Goal: Information Seeking & Learning: Learn about a topic

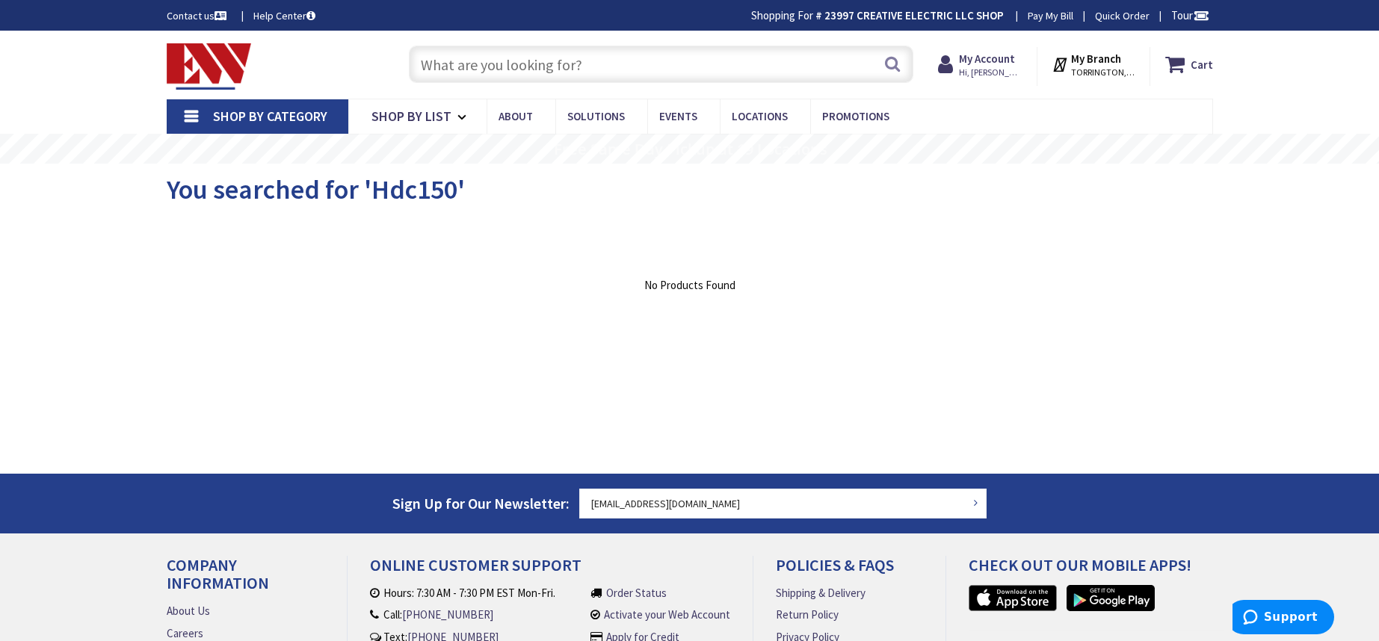
click at [588, 58] on input "text" at bounding box center [661, 64] width 505 height 37
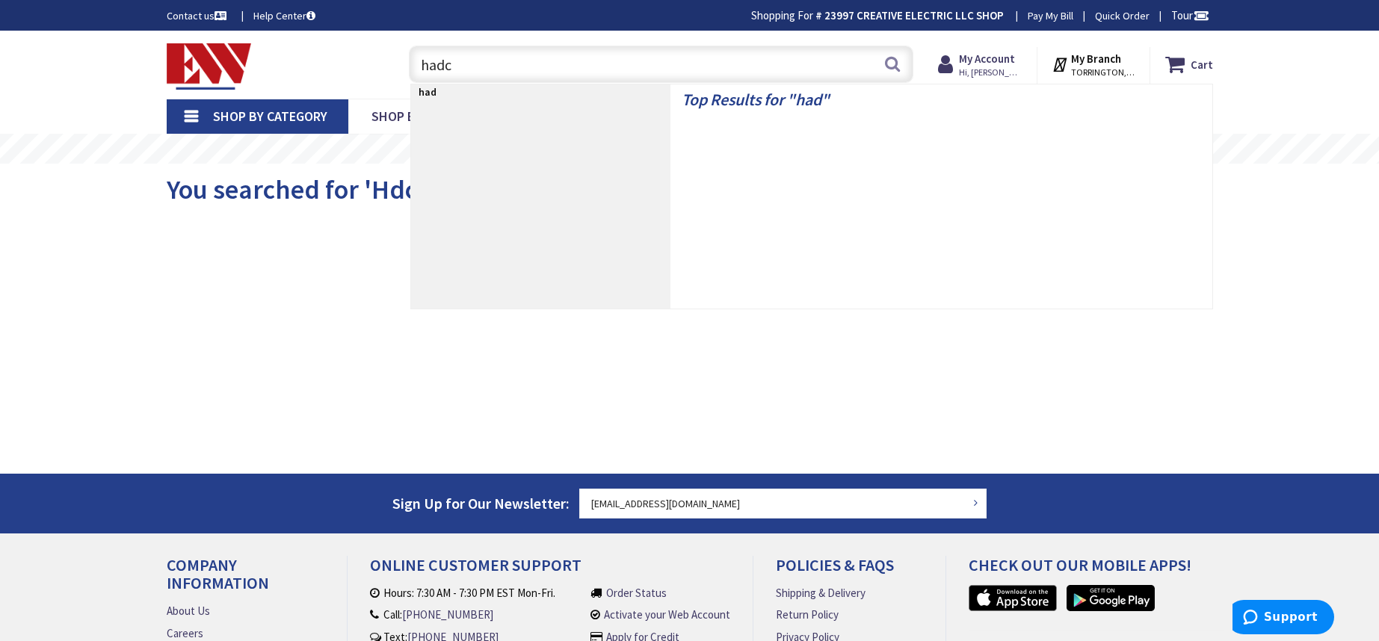
type input "hadco"
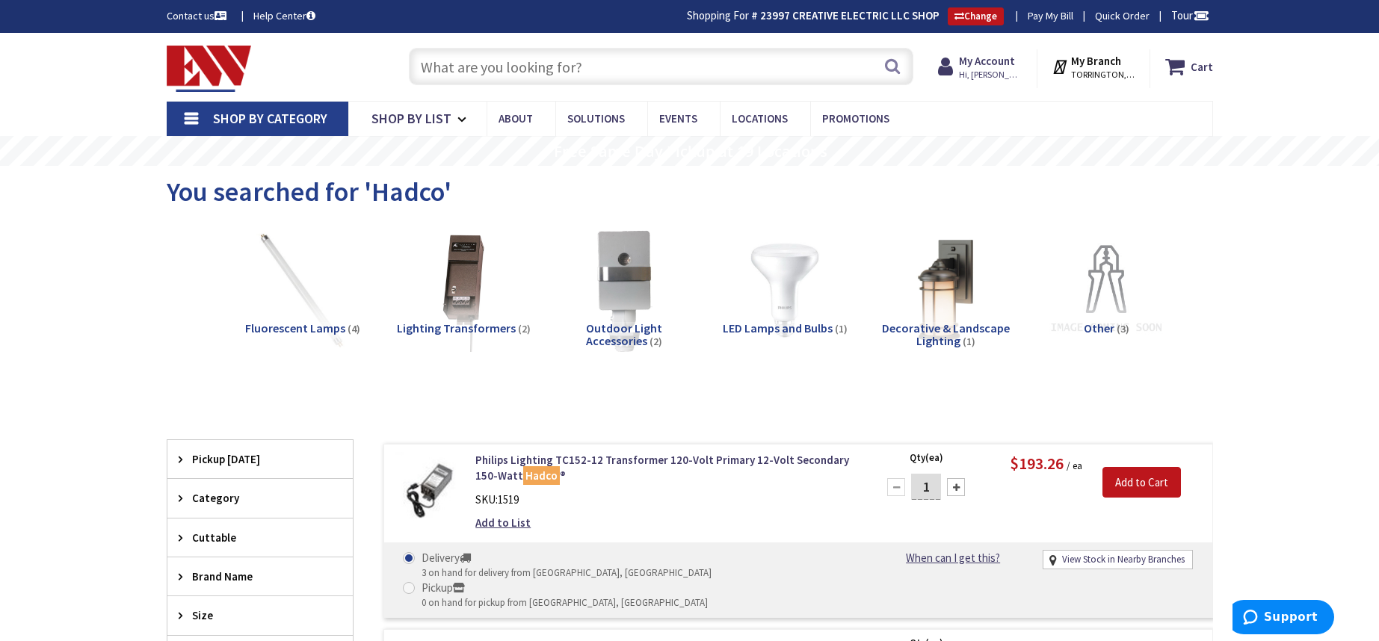
click at [488, 324] on span "Lighting Transformers" at bounding box center [456, 328] width 119 height 15
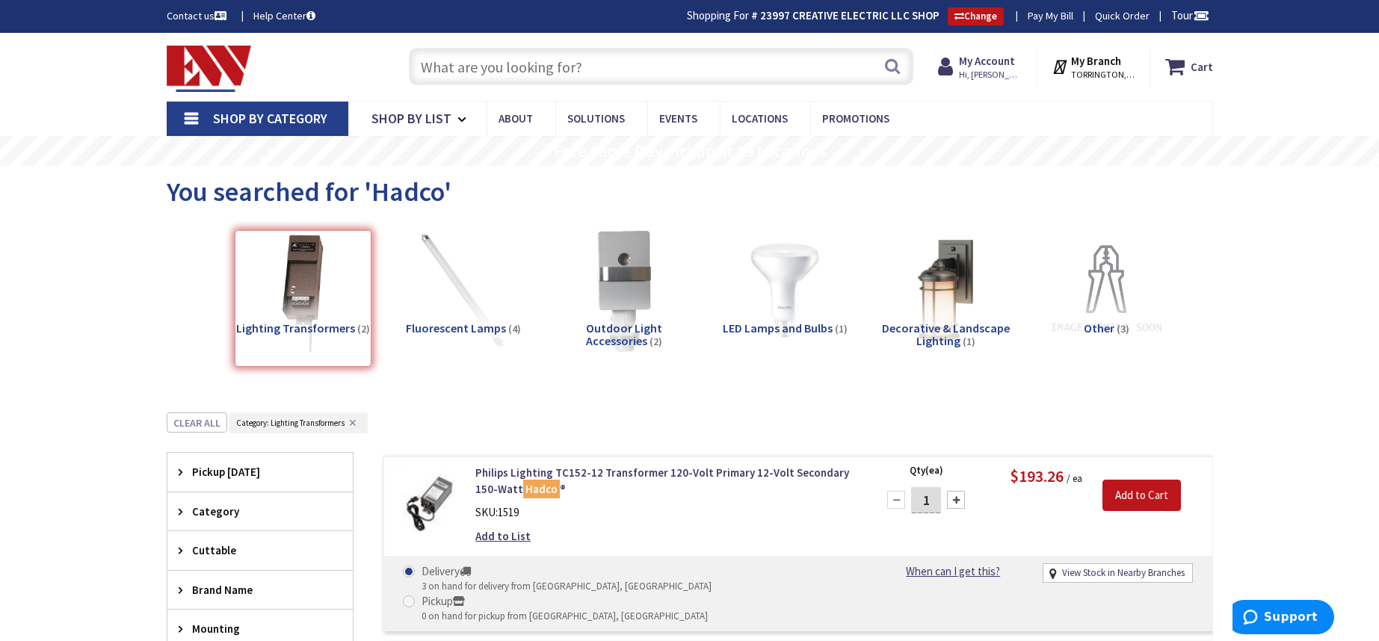
click at [647, 73] on input "text" at bounding box center [661, 66] width 505 height 37
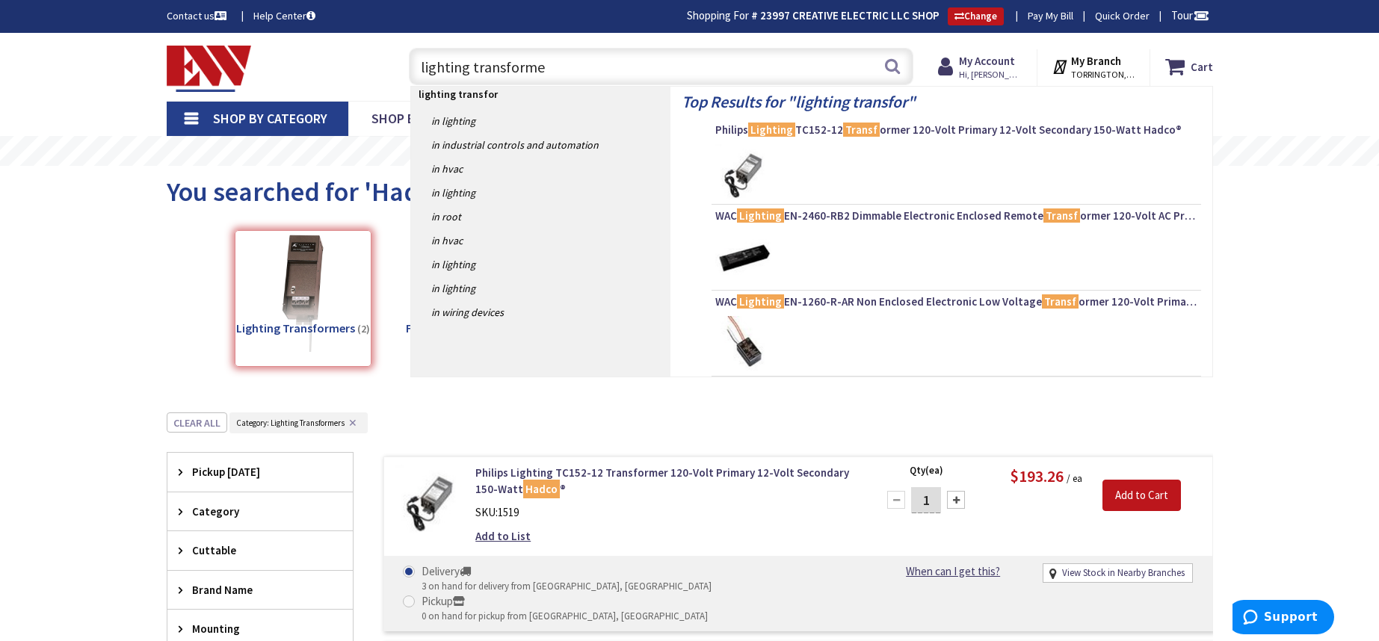
type input "lighting transformer"
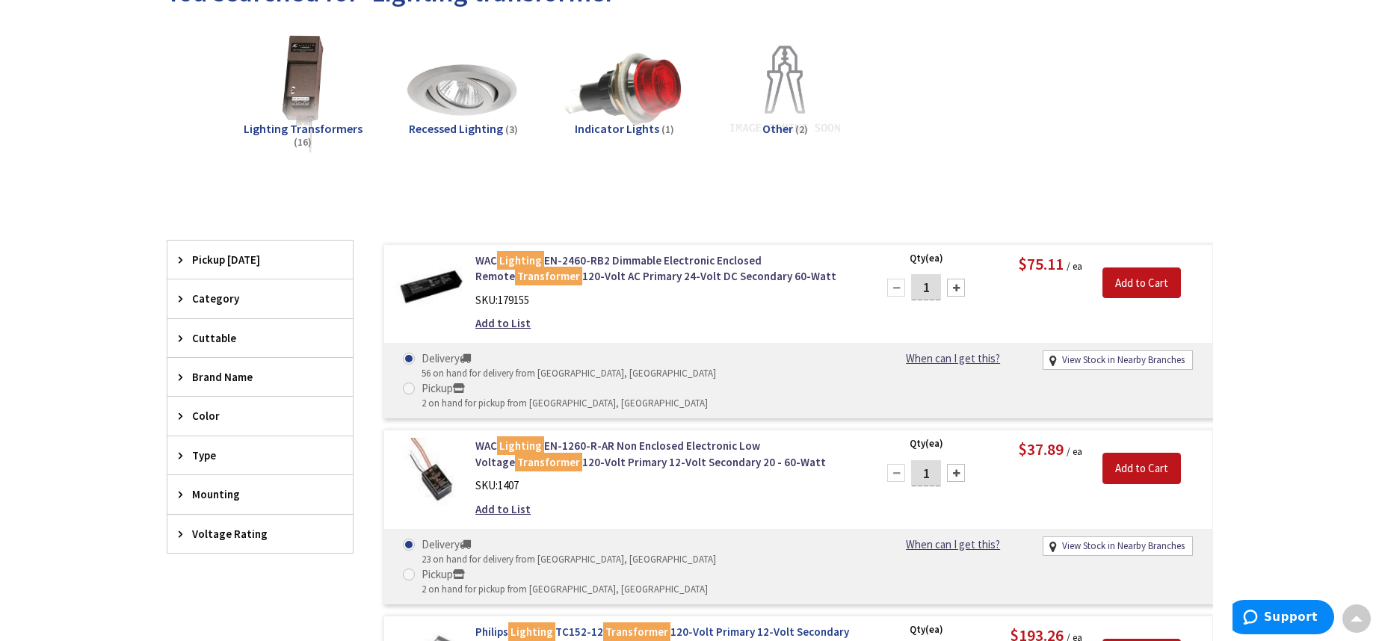
scroll to position [315, 0]
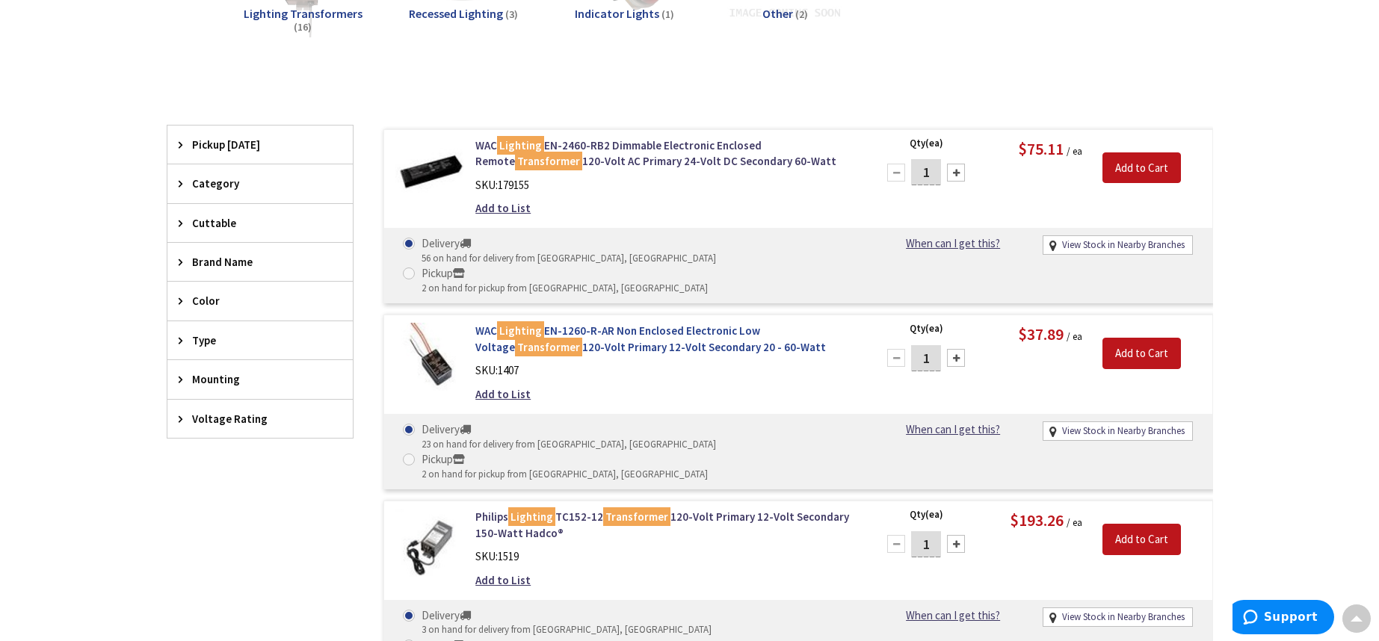
click at [706, 323] on link "WAC Lighting EN-1260-R-AR Non Enclosed Electronic Low Voltage Transformer 120-V…" at bounding box center [665, 339] width 381 height 32
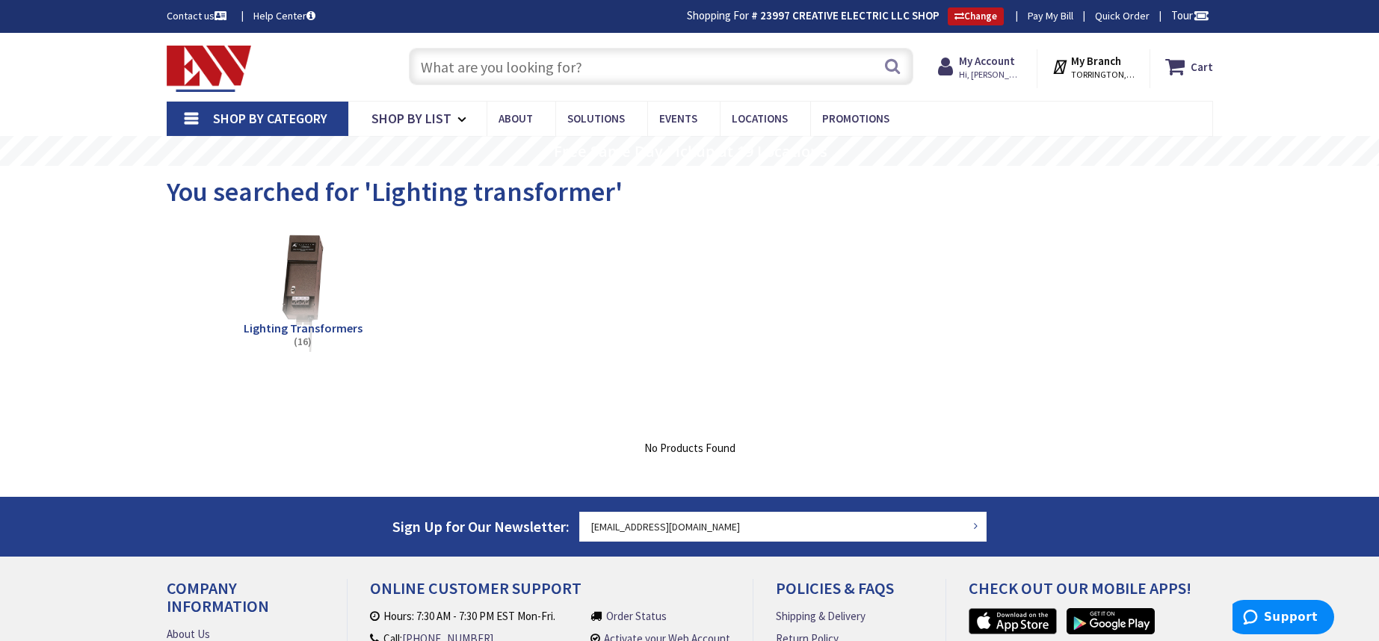
click at [277, 330] on span "Lighting Transformers" at bounding box center [303, 328] width 119 height 15
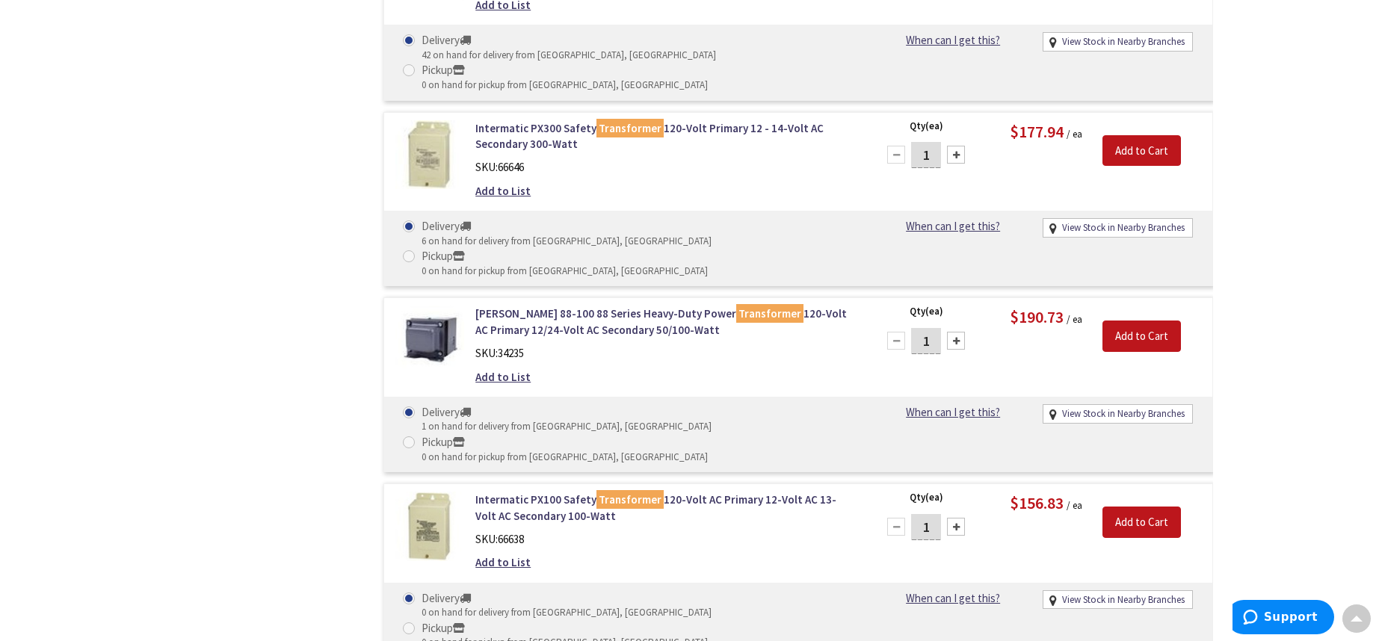
scroll to position [1981, 0]
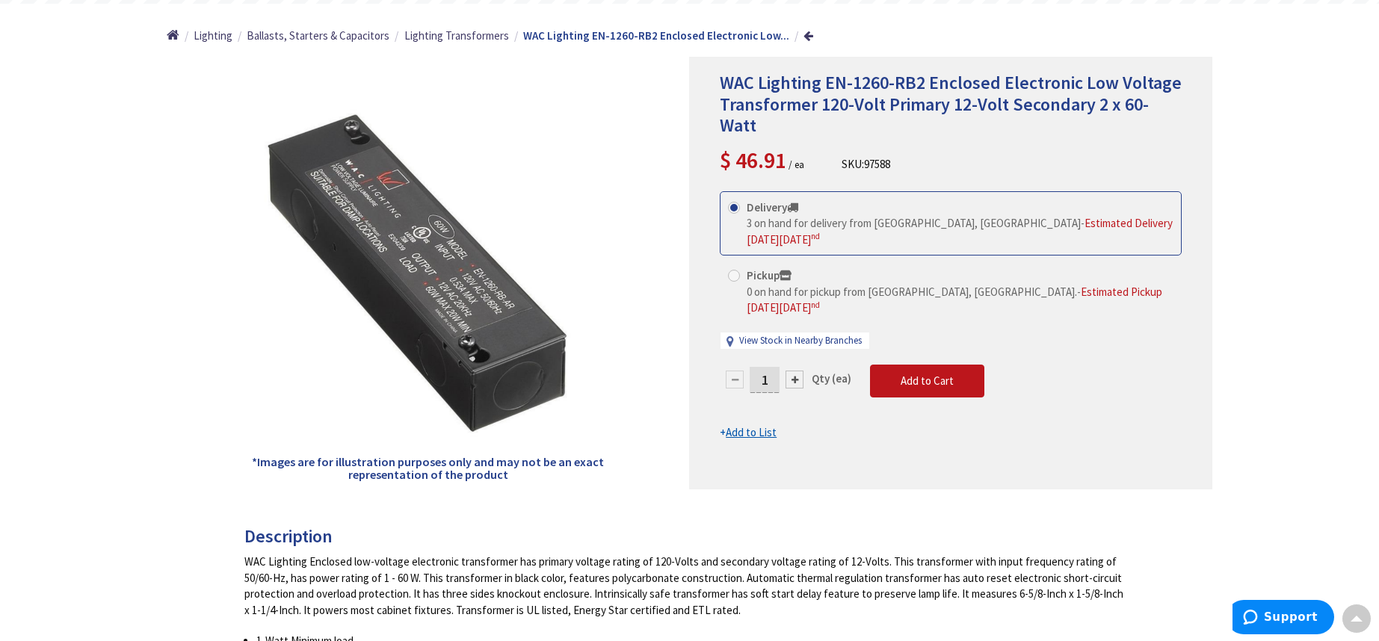
scroll to position [105, 0]
